Goal: Information Seeking & Learning: Learn about a topic

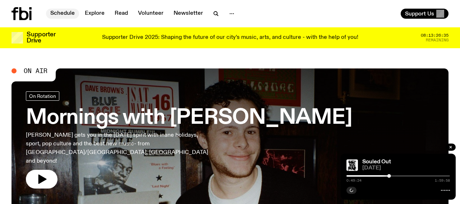
click at [64, 14] on link "Schedule" at bounding box center [62, 14] width 33 height 10
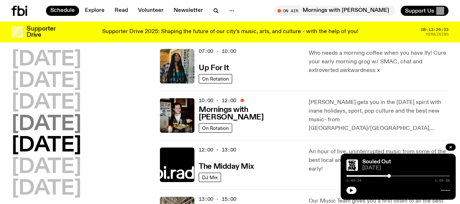
scroll to position [70, 0]
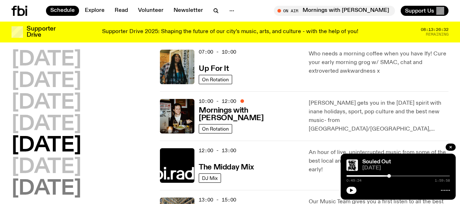
click at [51, 187] on h2 "[DATE]" at bounding box center [47, 189] width 70 height 20
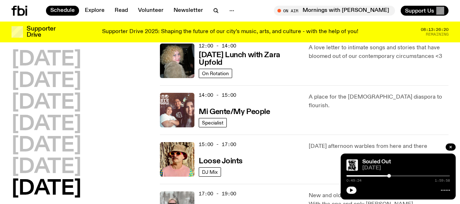
scroll to position [319, 0]
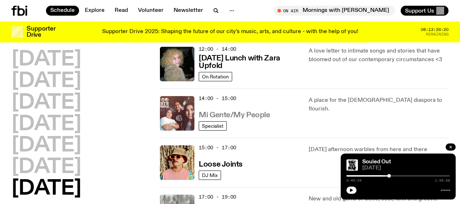
click at [221, 114] on h3 "Mi Gente/My People" at bounding box center [234, 115] width 71 height 8
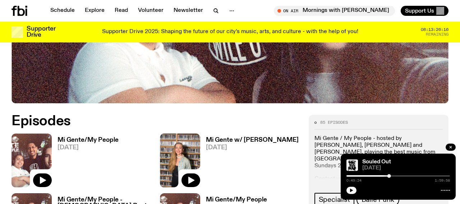
scroll to position [256, 0]
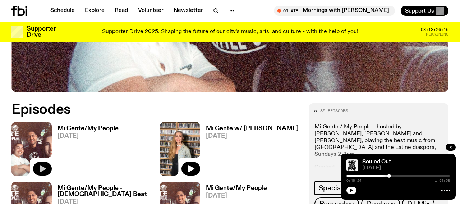
click at [43, 168] on icon "button" at bounding box center [43, 168] width 6 height 7
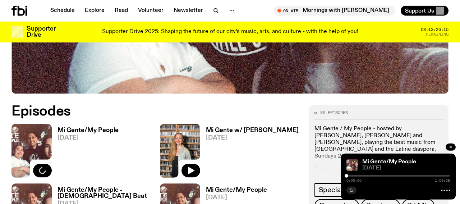
scroll to position [144, 0]
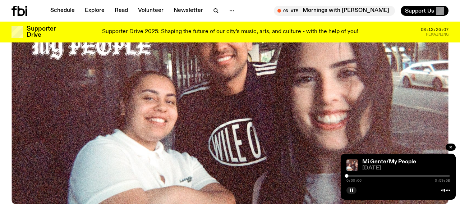
click at [360, 176] on div at bounding box center [399, 175] width 104 height 1
click at [351, 189] on rect "button" at bounding box center [350, 190] width 1 height 4
click at [58, 11] on link "Schedule" at bounding box center [62, 11] width 33 height 10
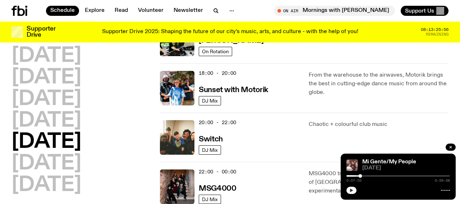
scroll to position [262, 0]
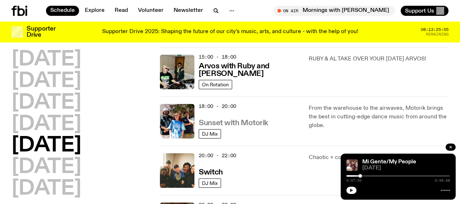
click at [229, 122] on h3 "Sunset with Motorik" at bounding box center [233, 123] width 69 height 8
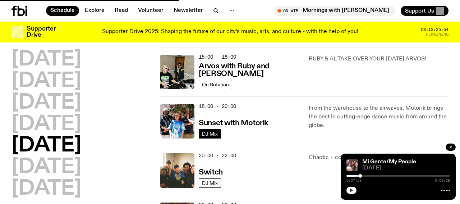
click at [216, 131] on span "DJ Mix" at bounding box center [210, 133] width 16 height 5
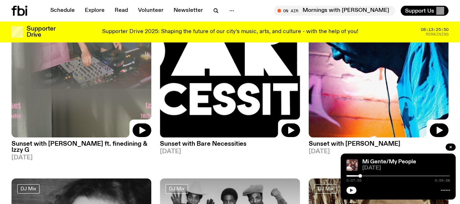
scroll to position [224, 0]
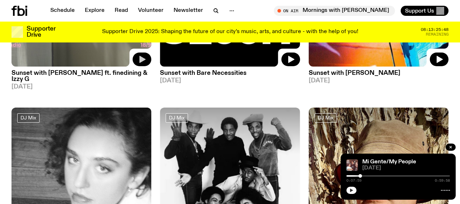
click at [140, 58] on icon "button" at bounding box center [143, 59] width 6 height 7
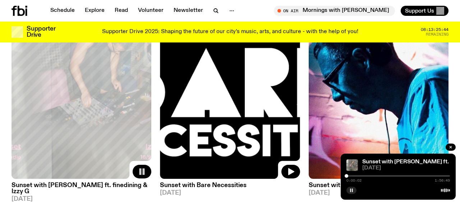
scroll to position [0, 0]
